Goal: Task Accomplishment & Management: Use online tool/utility

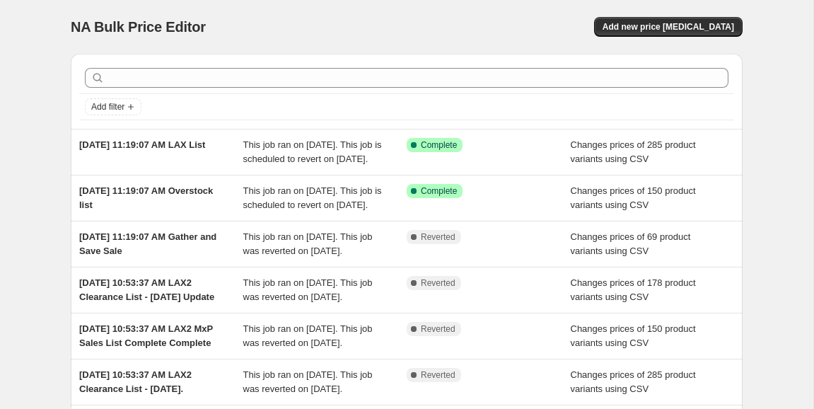
click at [668, 32] on span "Add new price [MEDICAL_DATA]" at bounding box center [667, 26] width 131 height 11
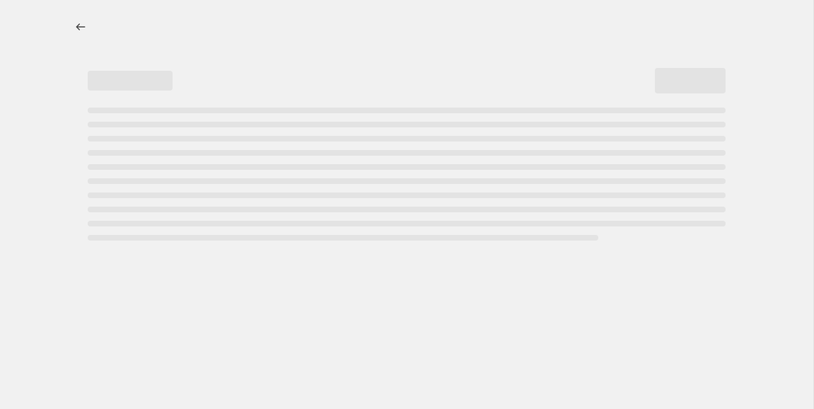
select select "percentage"
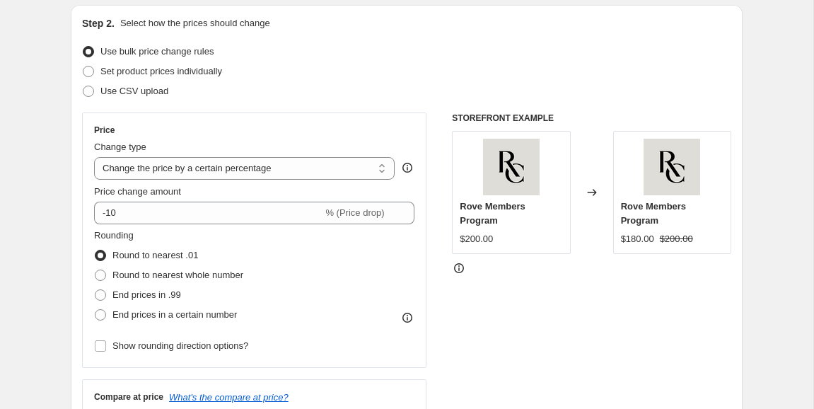
scroll to position [149, 0]
click at [92, 89] on span at bounding box center [88, 89] width 11 height 11
click at [83, 85] on input "Use CSV upload" at bounding box center [83, 84] width 1 height 1
radio input "true"
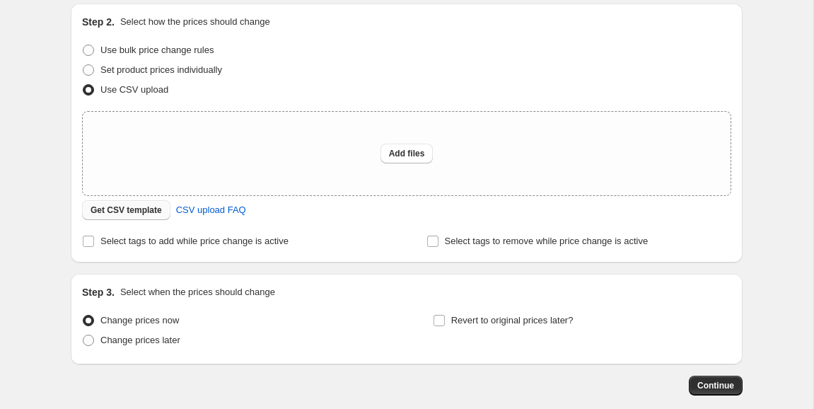
click at [148, 211] on span "Get CSV template" at bounding box center [125, 209] width 71 height 11
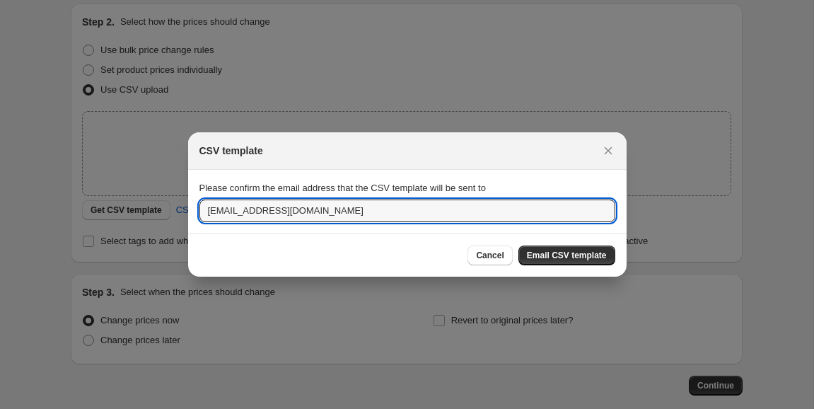
drag, startPoint x: 228, startPoint y: 211, endPoint x: 159, endPoint y: 211, distance: 68.6
type input "[PERSON_NAME][EMAIL_ADDRESS][DOMAIN_NAME]"
click at [552, 259] on span "Email CSV template" at bounding box center [567, 255] width 80 height 11
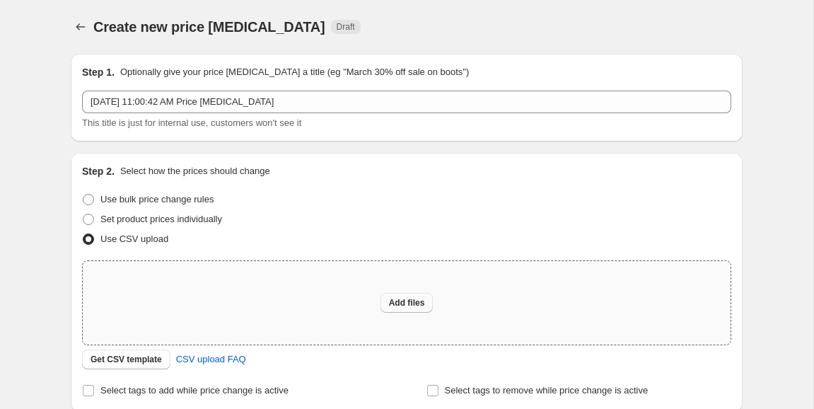
click at [398, 310] on button "Add files" at bounding box center [406, 303] width 53 height 20
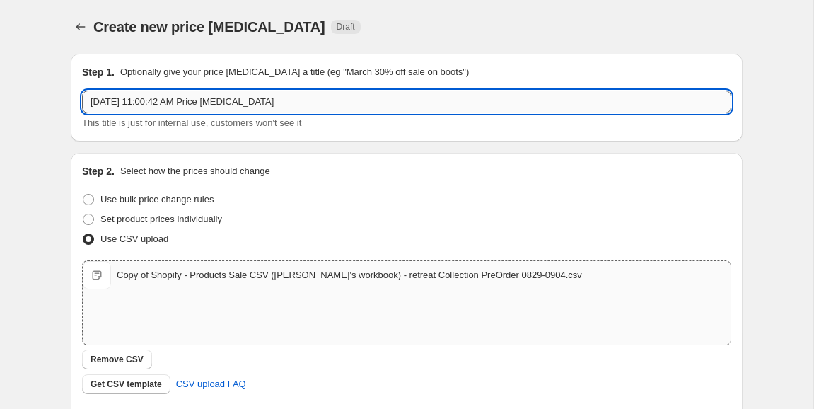
drag, startPoint x: 307, startPoint y: 101, endPoint x: 155, endPoint y: 102, distance: 152.0
click at [155, 102] on input "[DATE] 11:00:42 AM Price [MEDICAL_DATA]" at bounding box center [406, 101] width 649 height 23
paste input "retreat Collection PreOrder 0829-0904"
click at [156, 104] on input "[DATE], retreat Collection PreOrder 0829-0904" at bounding box center [406, 101] width 649 height 23
click at [254, 100] on input "[DATE], Retreat Collection PreOrder 0829-0904" at bounding box center [406, 101] width 649 height 23
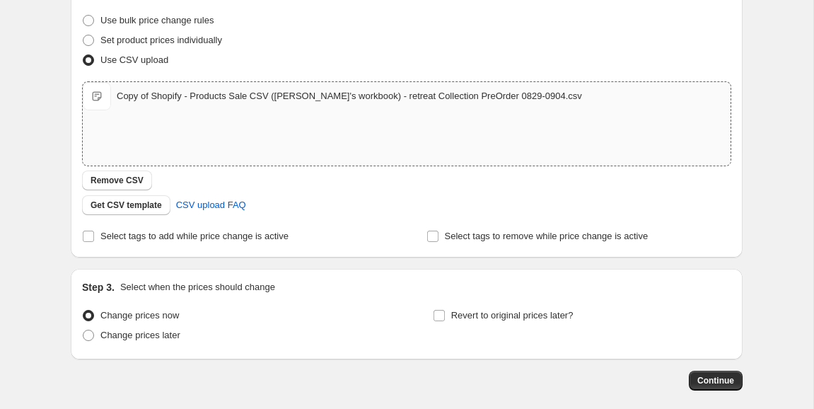
scroll to position [184, 0]
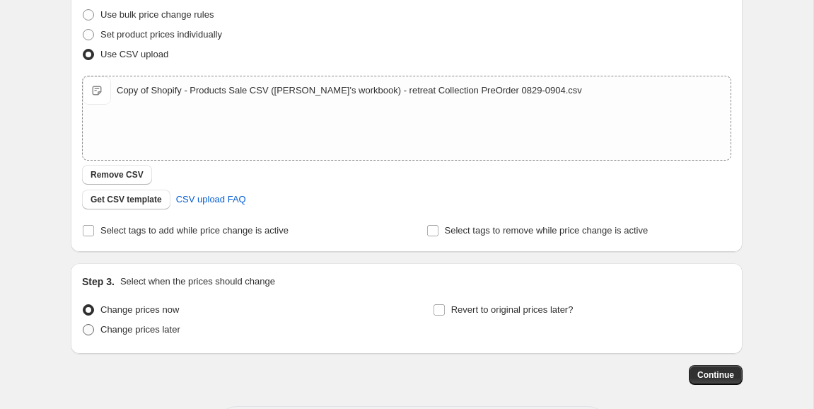
type input "[DATE], Retreat Collection Pre-order 0829-0904"
click at [93, 326] on span at bounding box center [88, 329] width 11 height 11
click at [83, 324] on input "Change prices later" at bounding box center [83, 324] width 1 height 1
radio input "true"
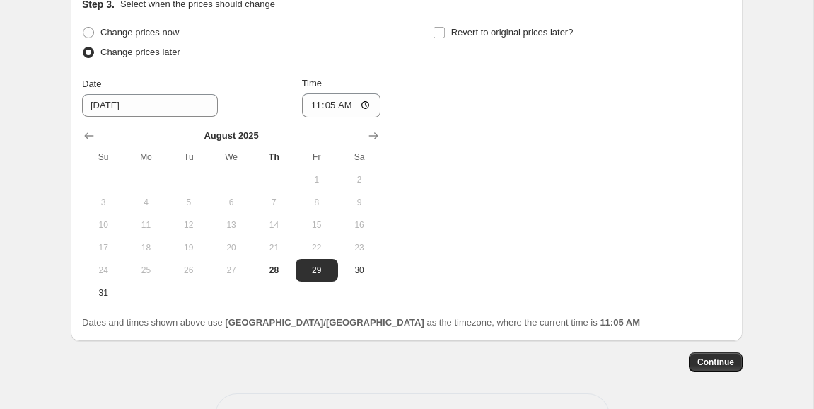
scroll to position [463, 0]
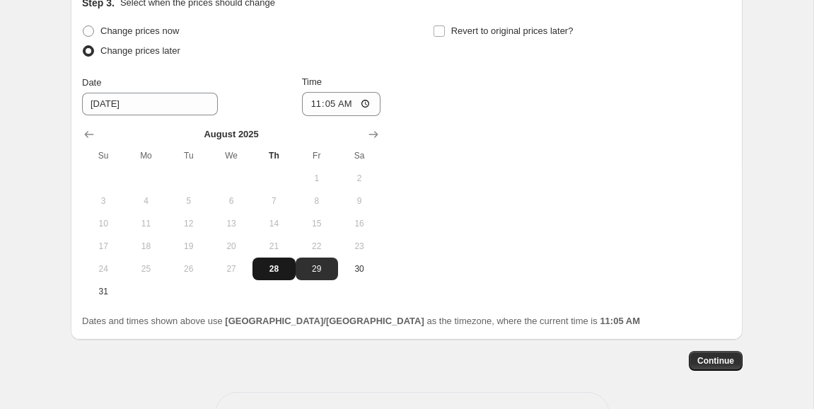
click at [276, 266] on span "28" at bounding box center [273, 268] width 31 height 11
type input "[DATE]"
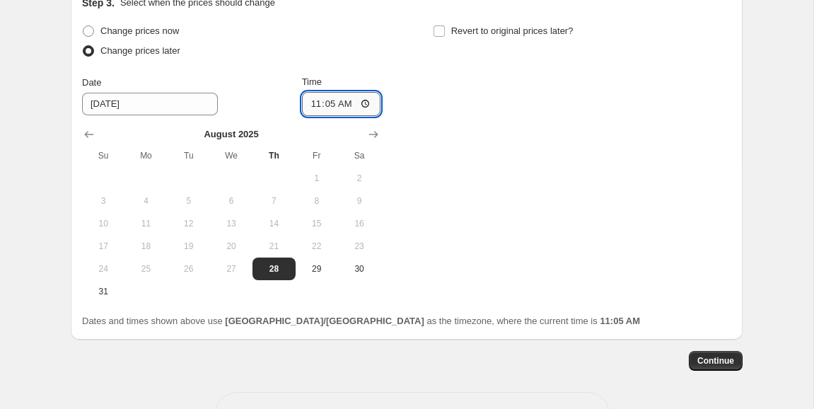
click at [331, 100] on input "11:05" at bounding box center [341, 104] width 79 height 24
type input "23:59"
click at [490, 117] on div "Change prices now Change prices later Date [DATE] Time 23:59 [DATE] Su Mo Tu We…" at bounding box center [406, 161] width 649 height 281
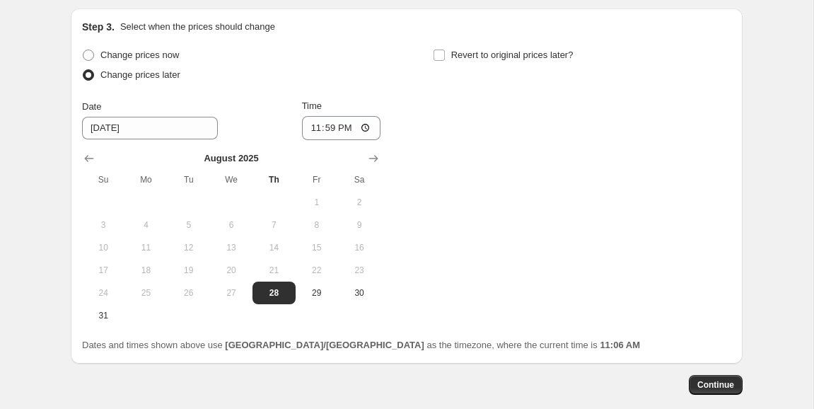
scroll to position [432, 0]
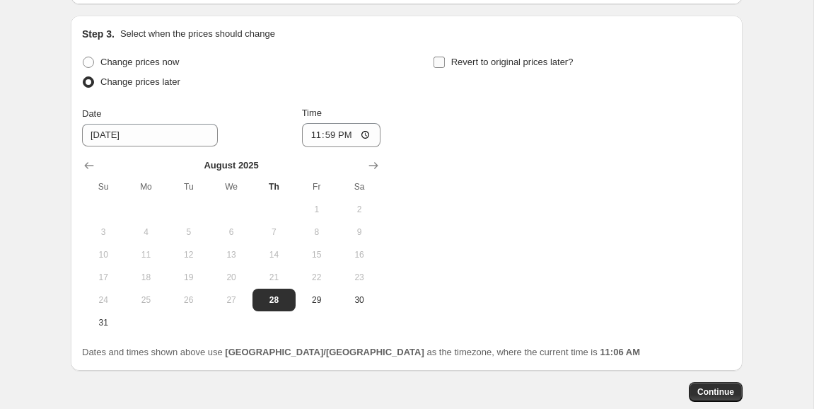
click at [441, 62] on input "Revert to original prices later?" at bounding box center [438, 62] width 11 height 11
checkbox input "true"
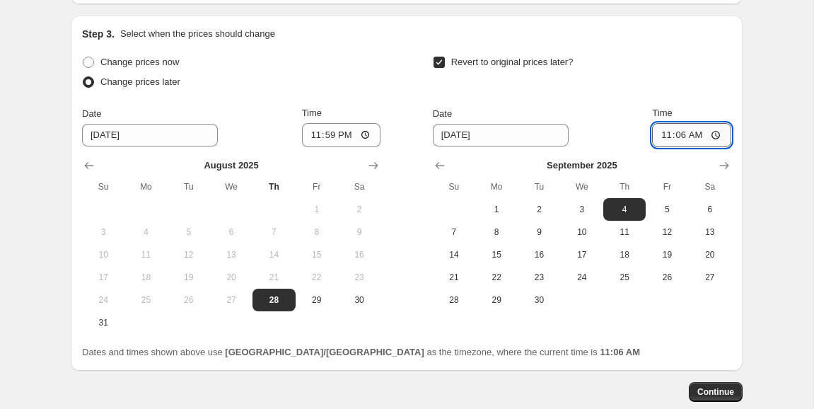
click at [676, 134] on input "11:06" at bounding box center [691, 135] width 79 height 24
type input "23:59"
click at [664, 81] on div "Revert to original prices later?" at bounding box center [582, 73] width 298 height 42
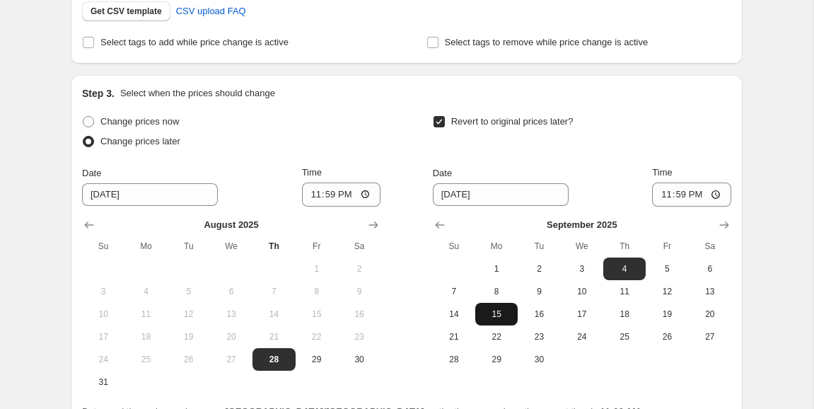
scroll to position [511, 0]
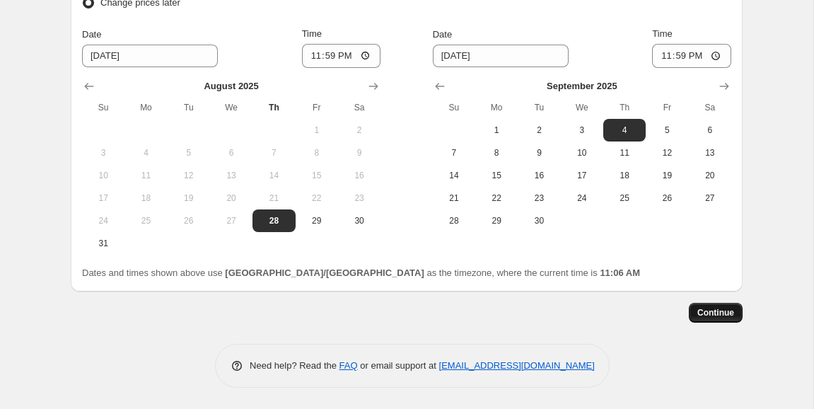
click at [698, 314] on span "Continue" at bounding box center [715, 312] width 37 height 11
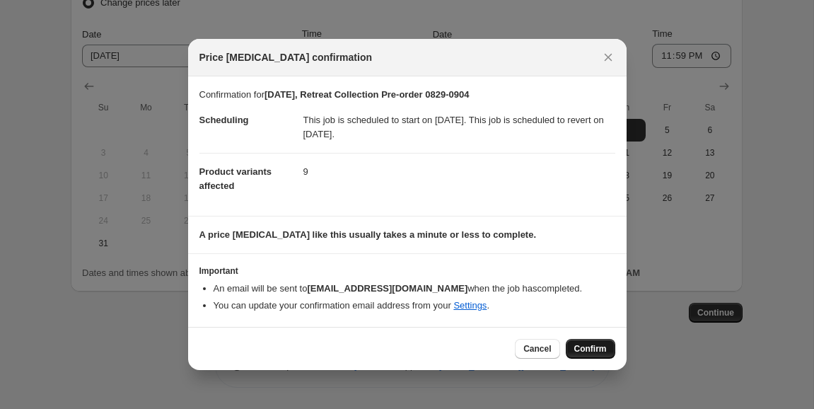
click at [592, 344] on span "Confirm" at bounding box center [590, 348] width 33 height 11
